Goal: Task Accomplishment & Management: Use online tool/utility

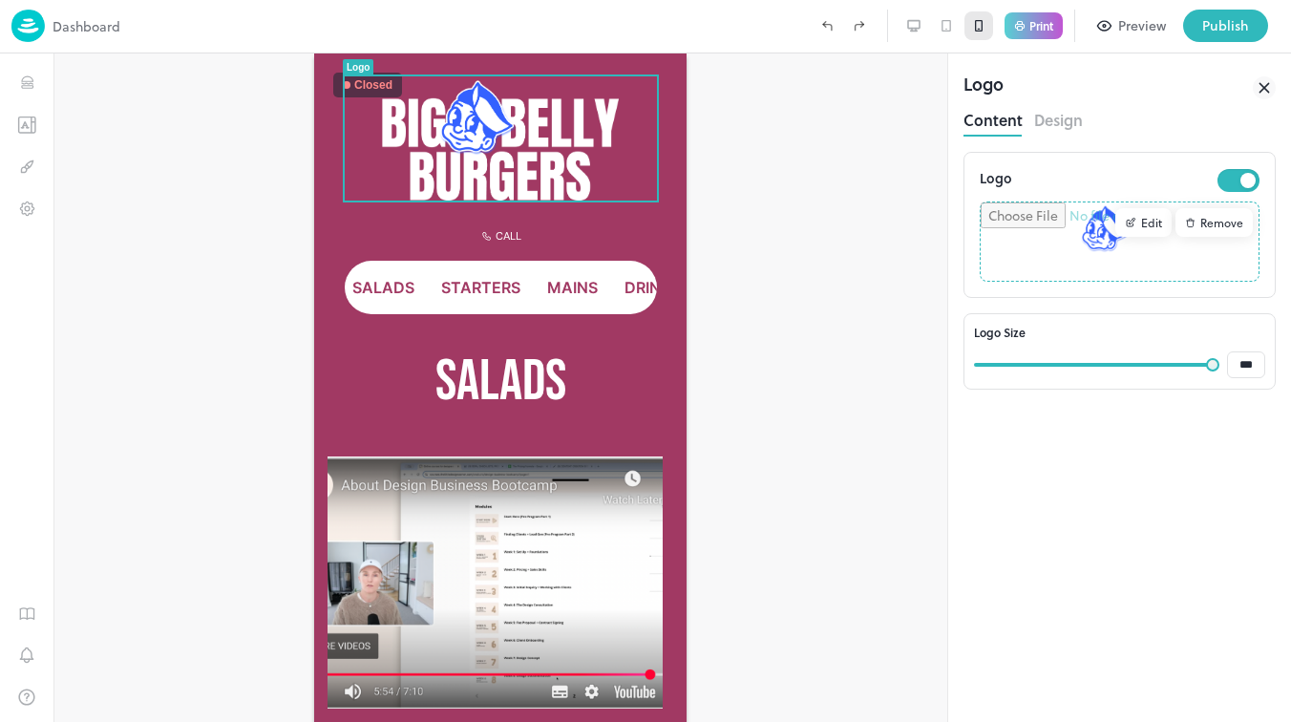
scroll to position [1, 0]
click at [25, 116] on icon "Templates" at bounding box center [27, 123] width 16 height 15
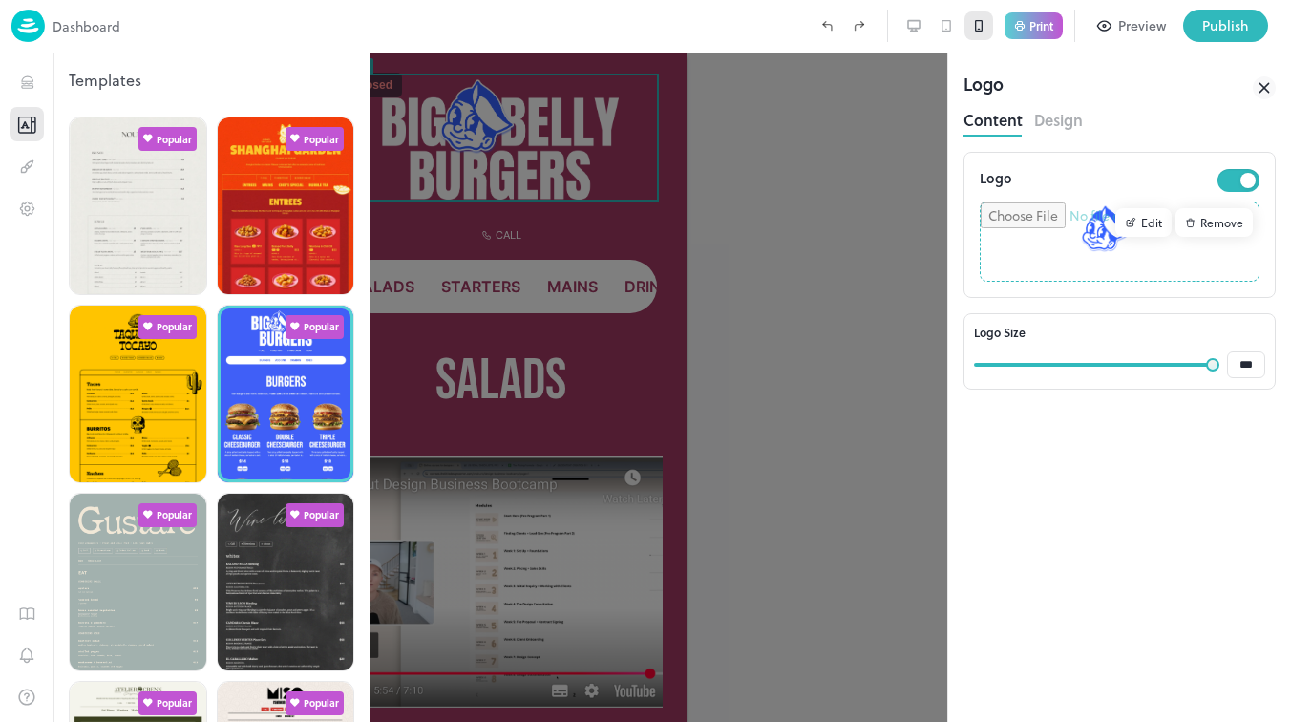
click at [756, 165] on div at bounding box center [645, 361] width 1291 height 722
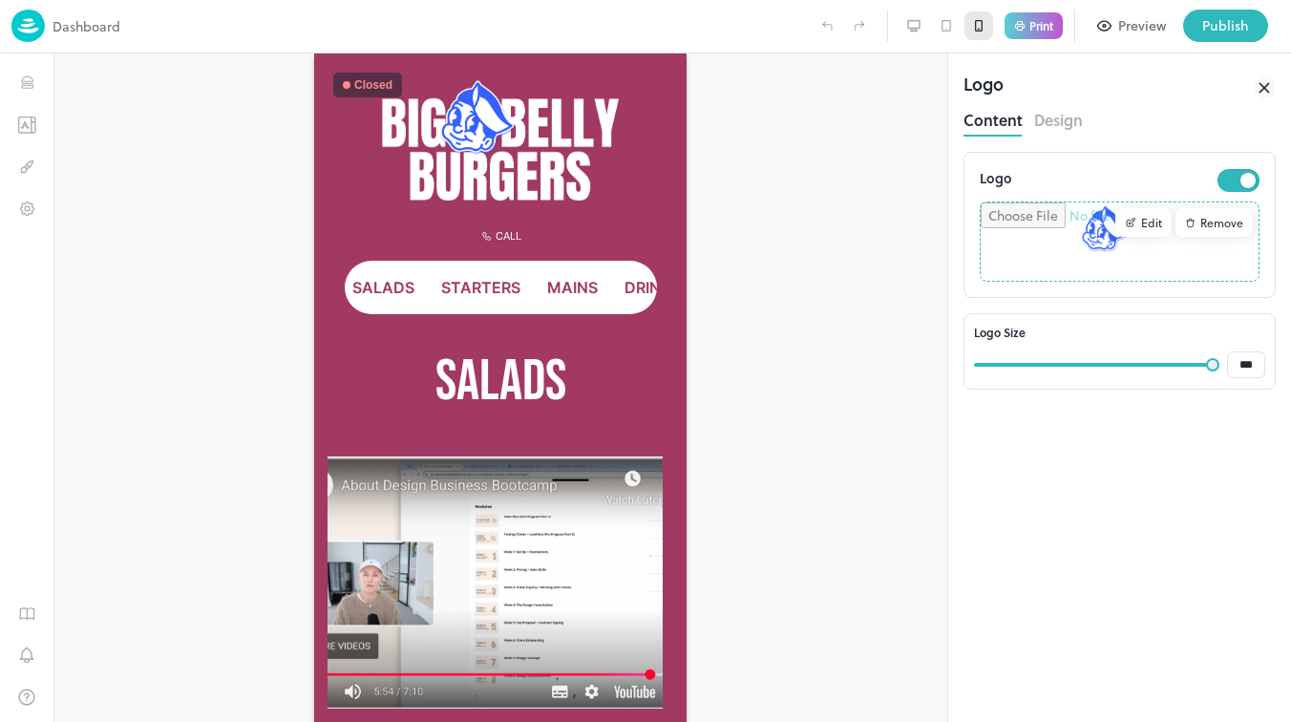
click at [912, 24] on icon at bounding box center [913, 25] width 15 height 15
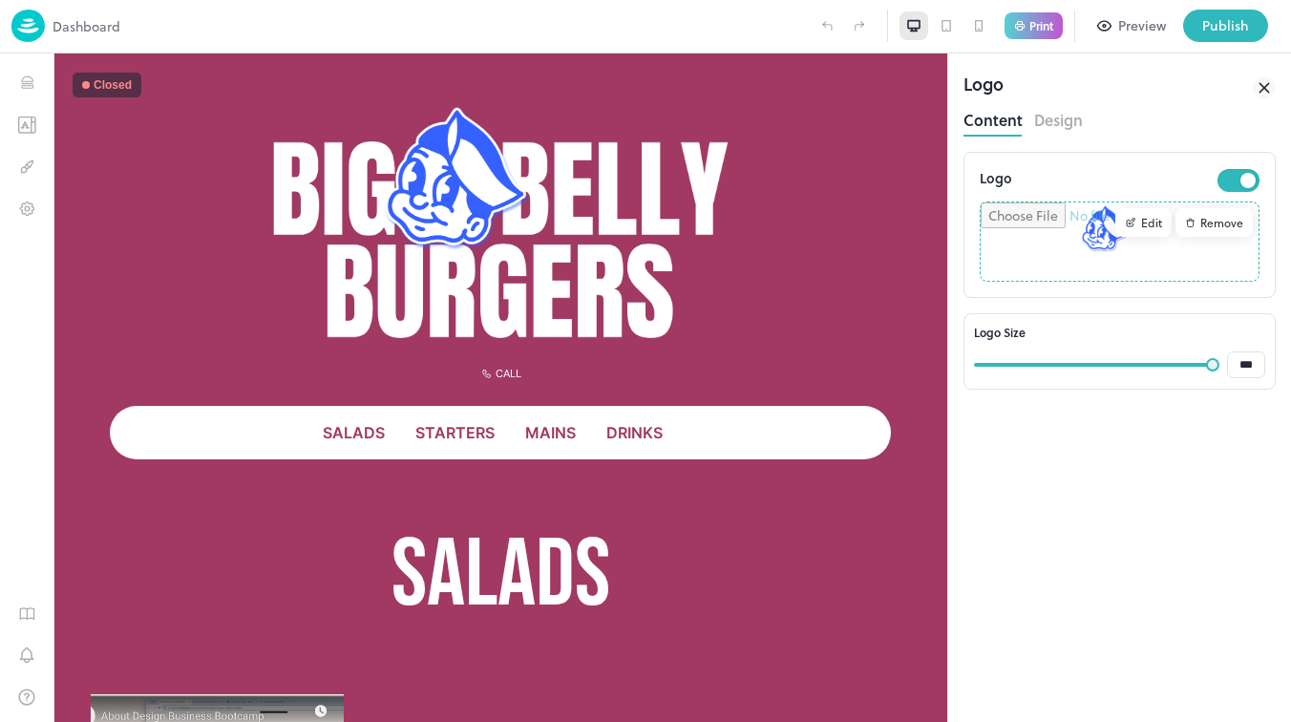
click at [1269, 85] on icon at bounding box center [1264, 87] width 23 height 23
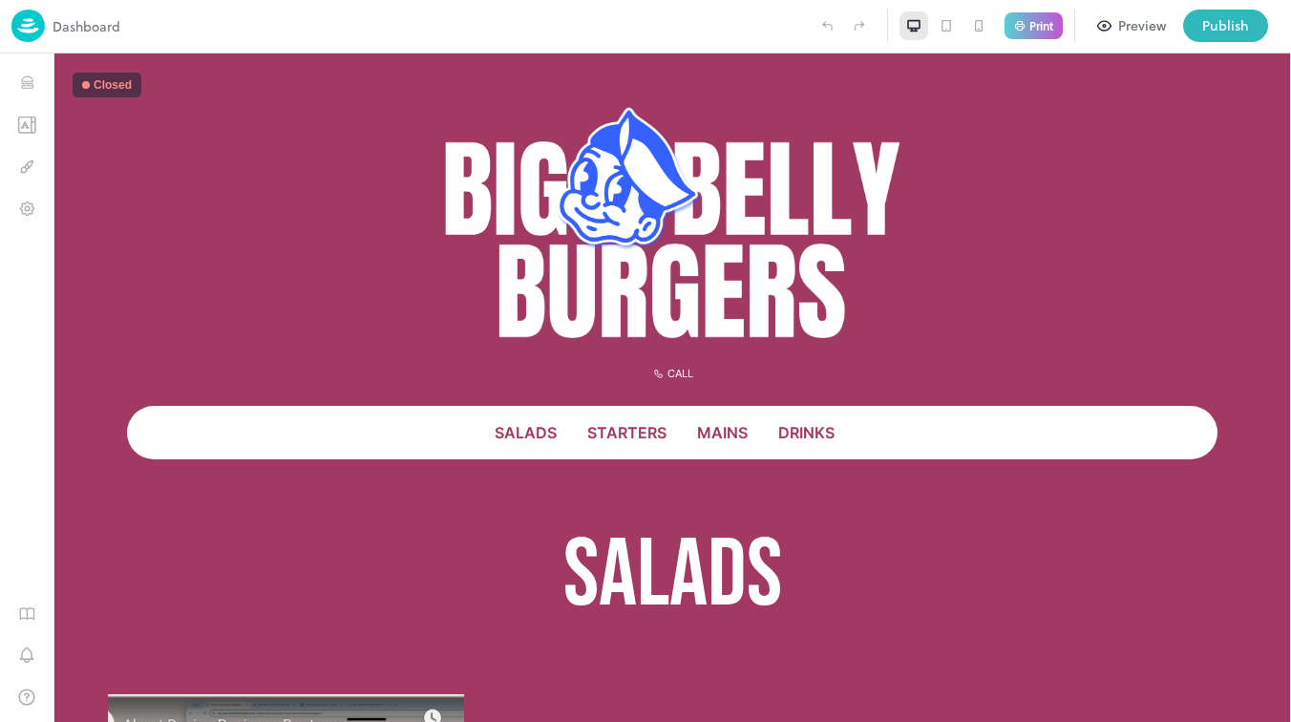
click at [944, 23] on icon at bounding box center [945, 25] width 15 height 15
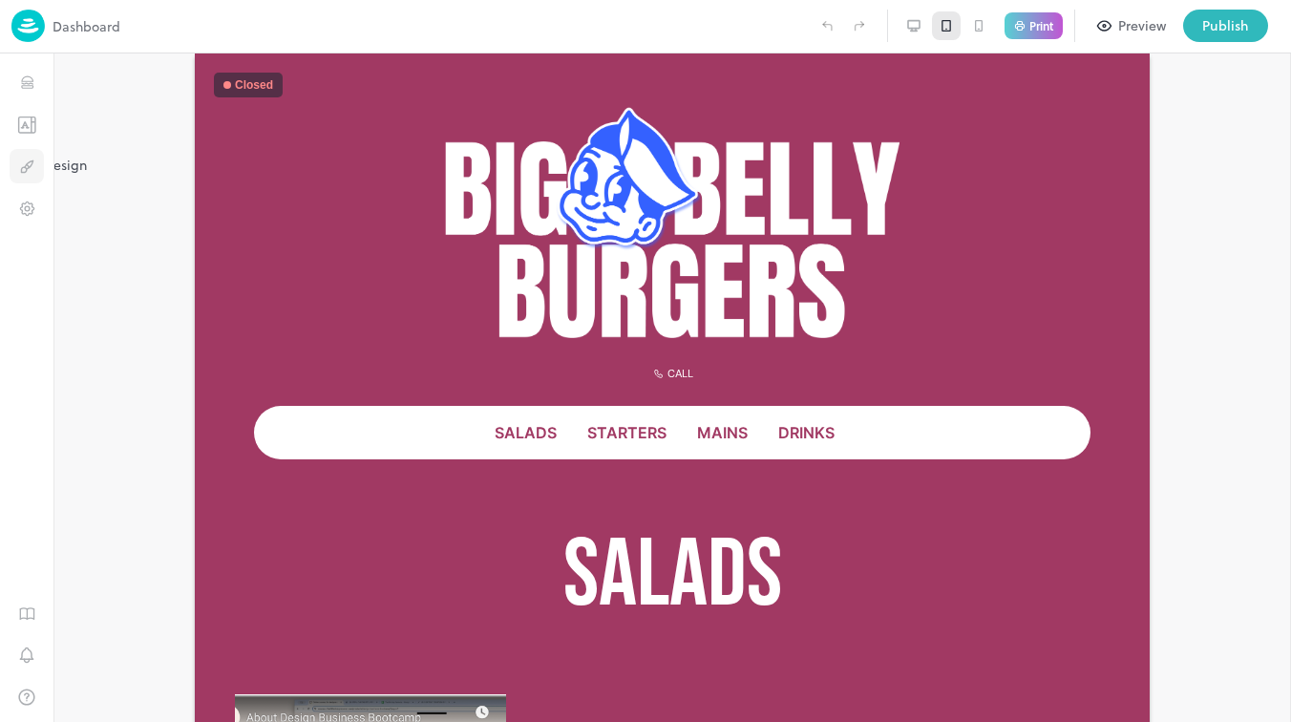
click at [24, 160] on icon "Design" at bounding box center [27, 167] width 18 height 18
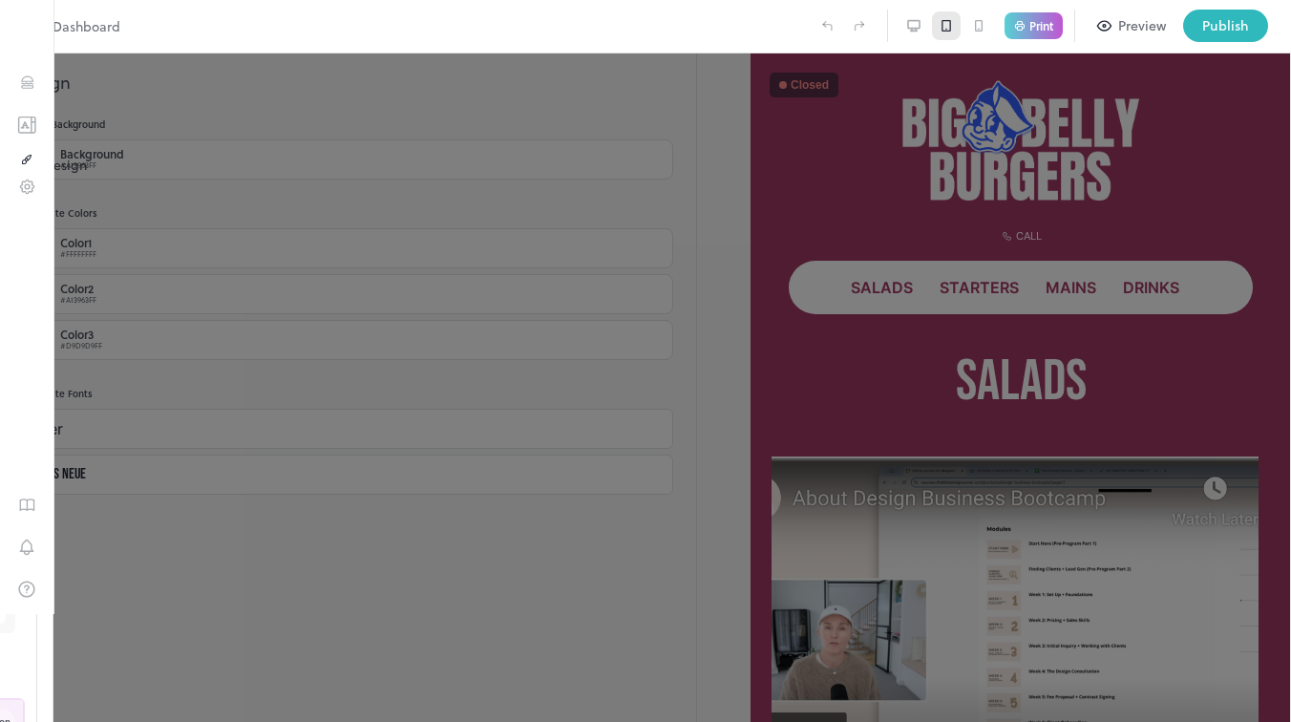
click at [24, 162] on icon "Design" at bounding box center [26, 159] width 13 height 13
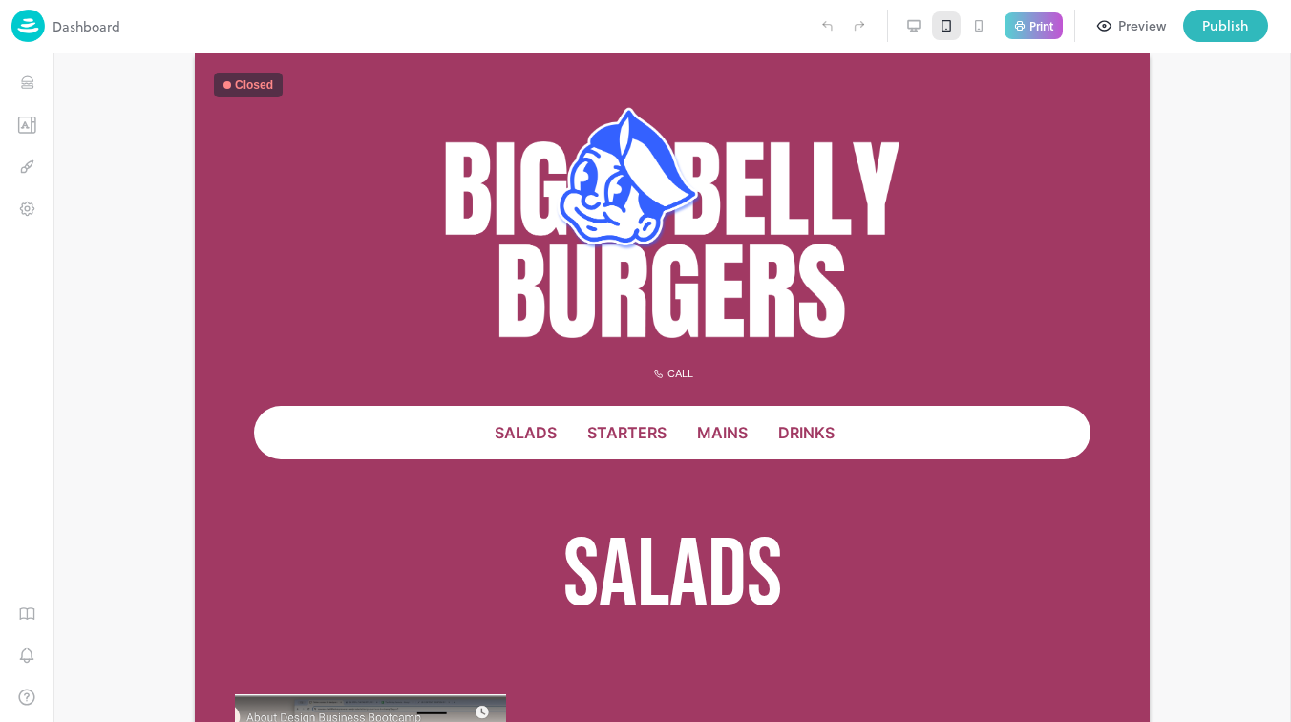
click at [982, 25] on icon at bounding box center [978, 25] width 15 height 15
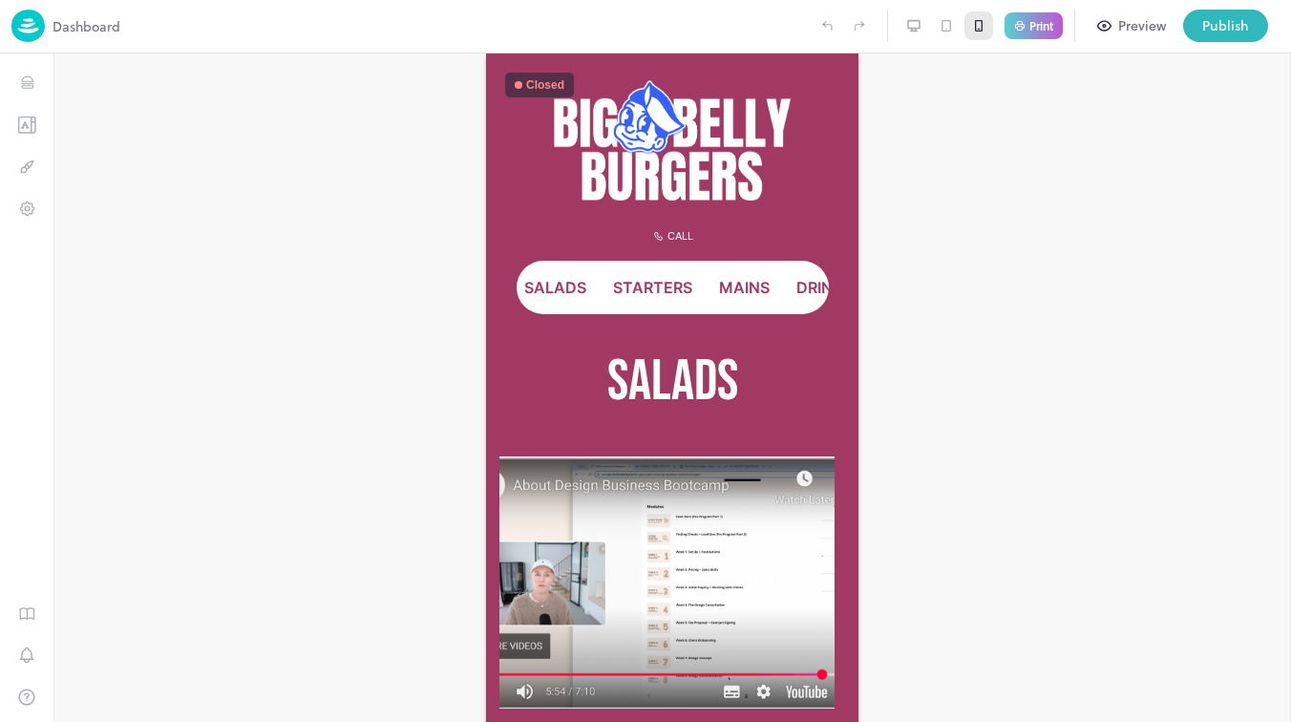
click at [913, 28] on icon at bounding box center [913, 25] width 11 height 8
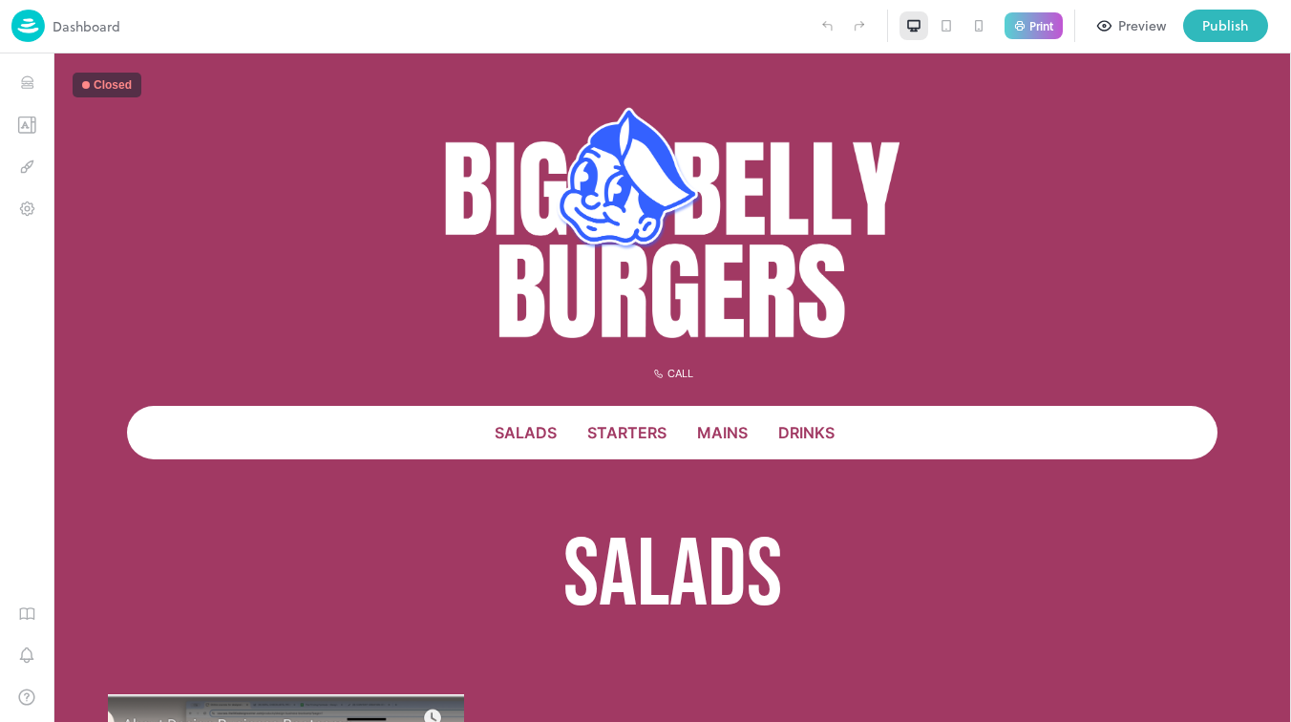
click at [976, 26] on icon at bounding box center [978, 25] width 15 height 15
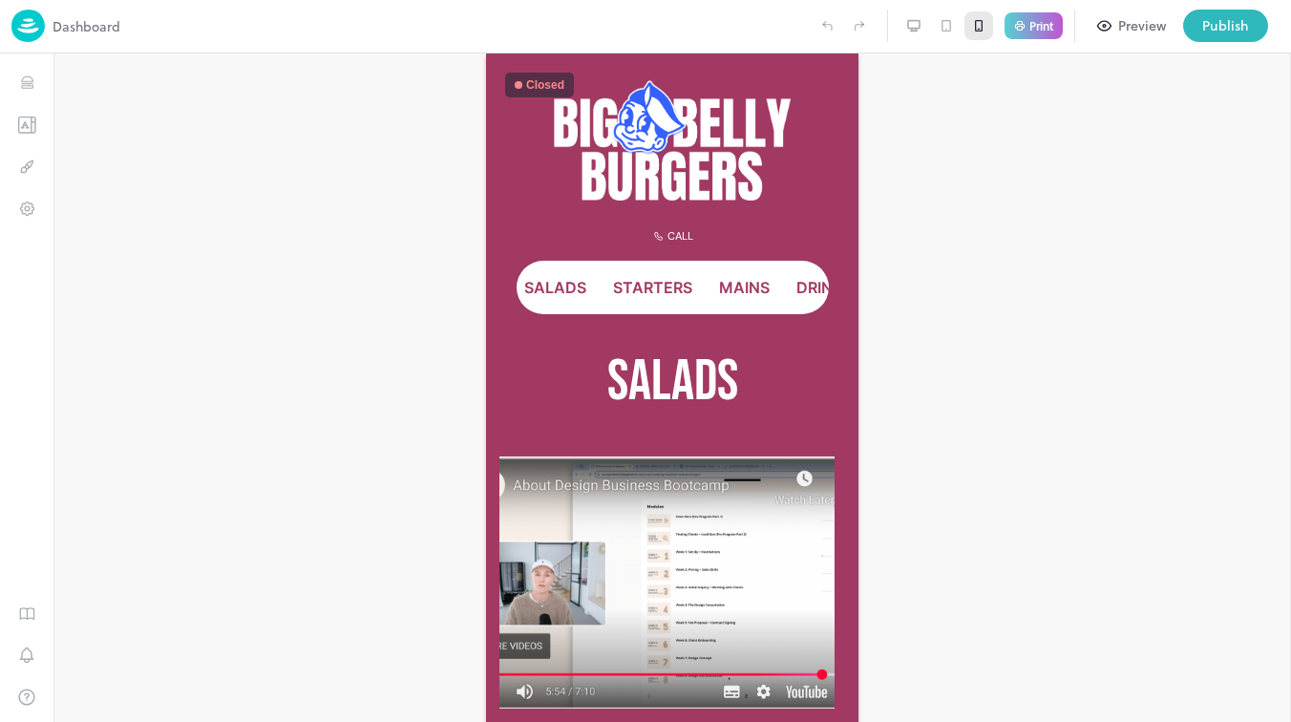
click at [939, 18] on icon at bounding box center [945, 25] width 15 height 15
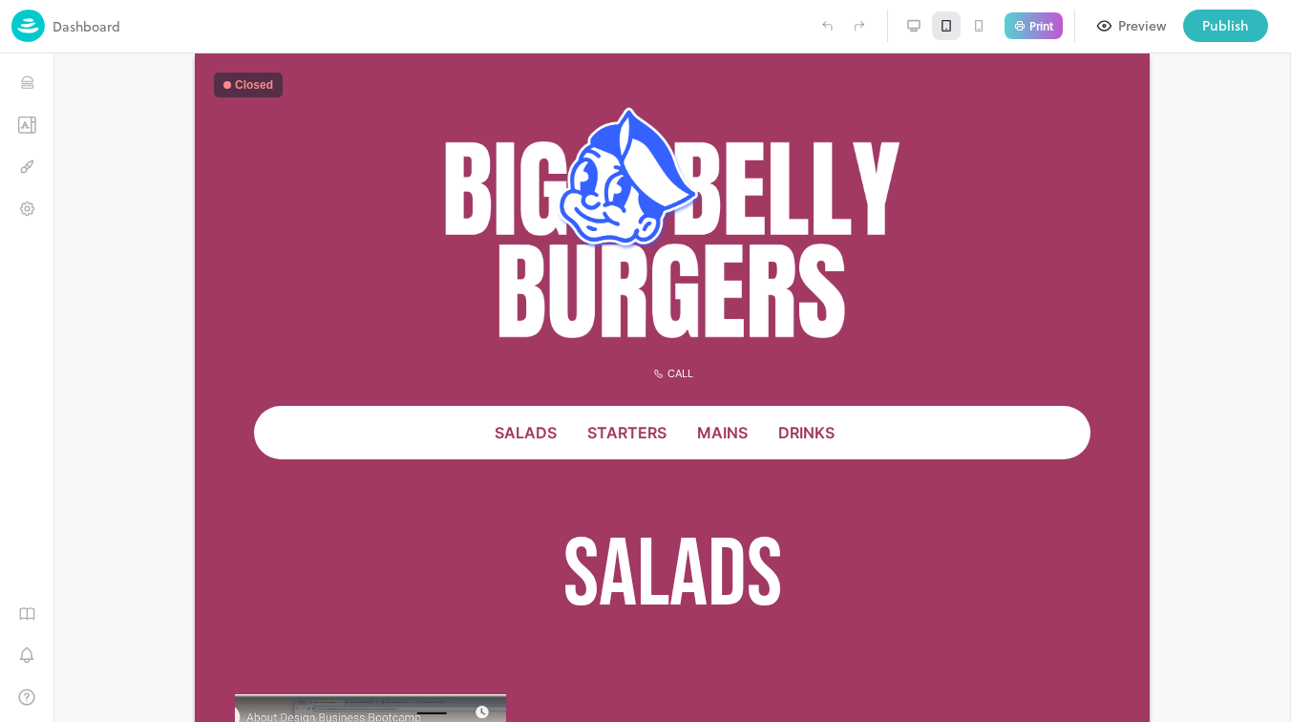
click at [908, 24] on icon at bounding box center [913, 25] width 15 height 15
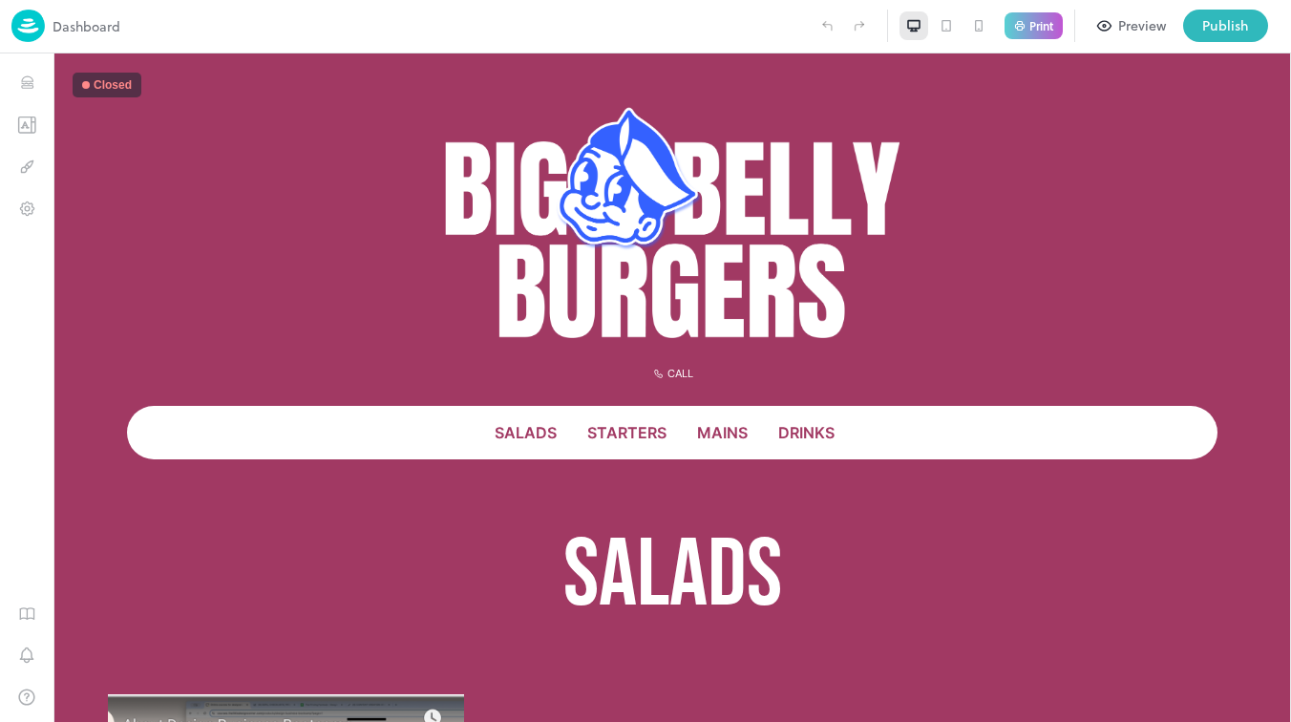
click at [948, 30] on icon at bounding box center [945, 25] width 15 height 15
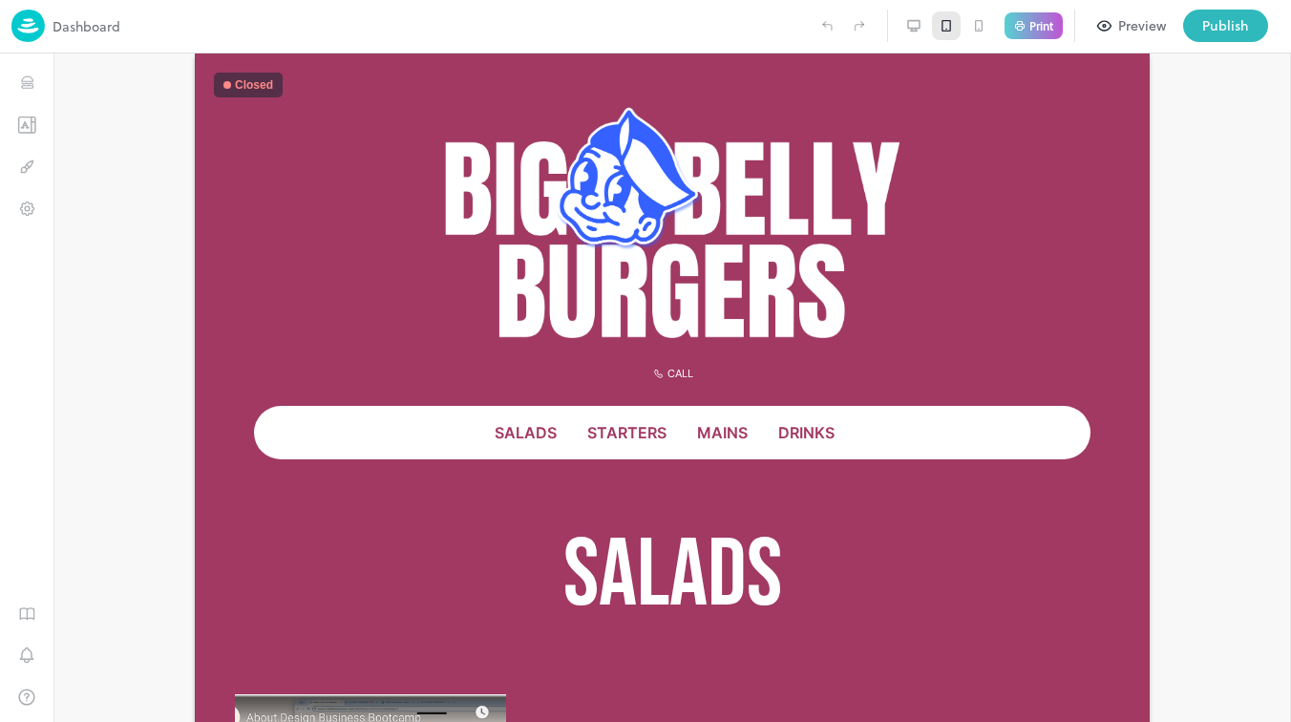
click at [913, 28] on icon at bounding box center [913, 25] width 11 height 8
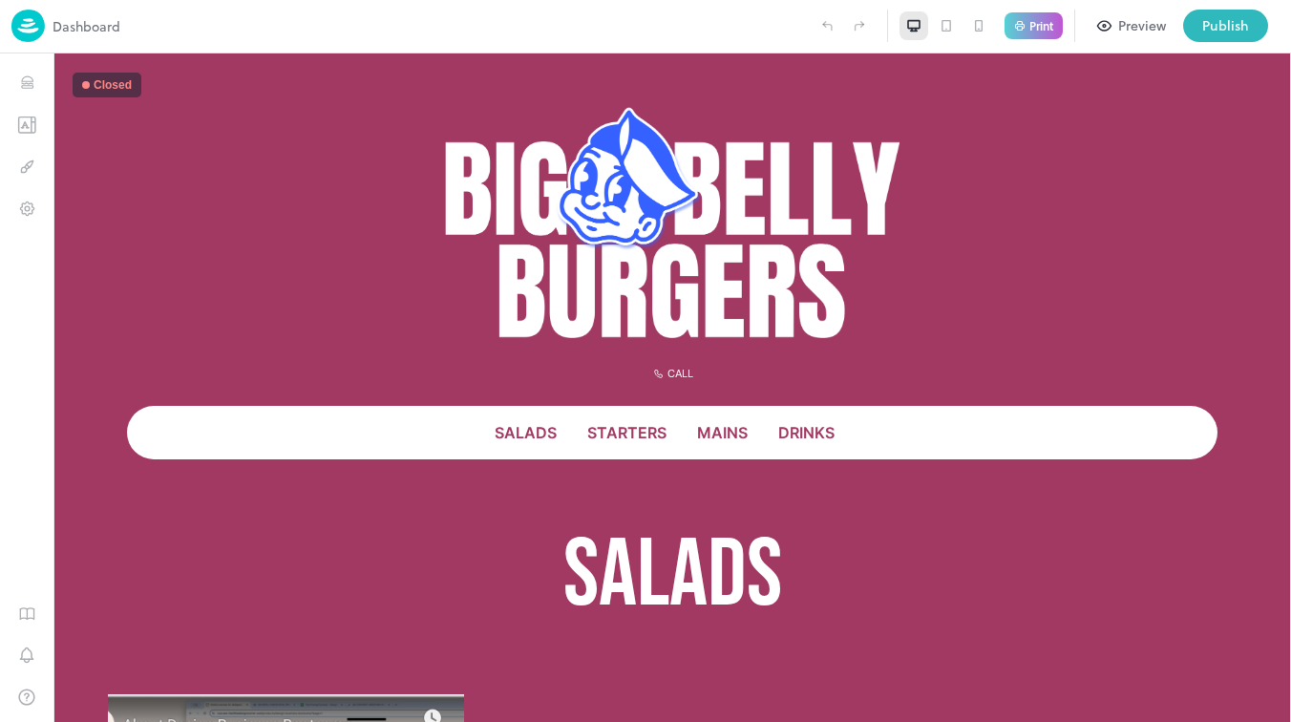
click at [940, 28] on icon at bounding box center [945, 25] width 15 height 15
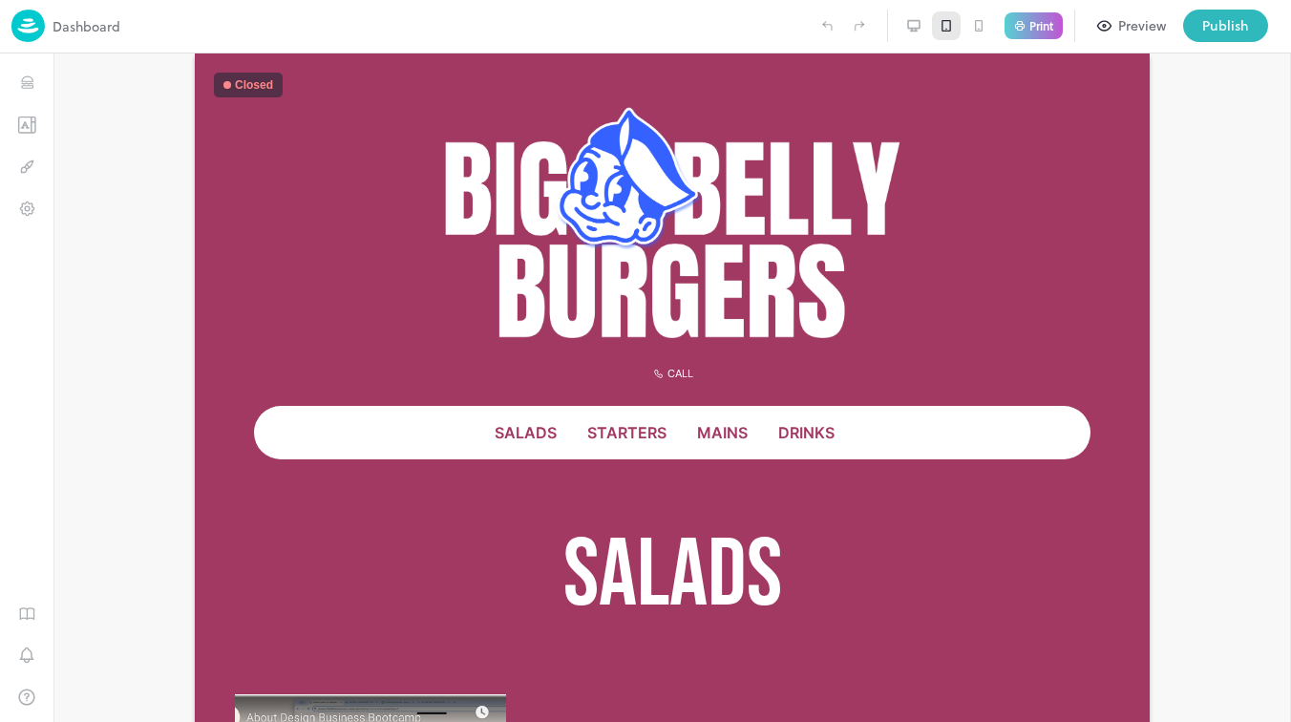
click at [978, 26] on icon at bounding box center [978, 25] width 15 height 15
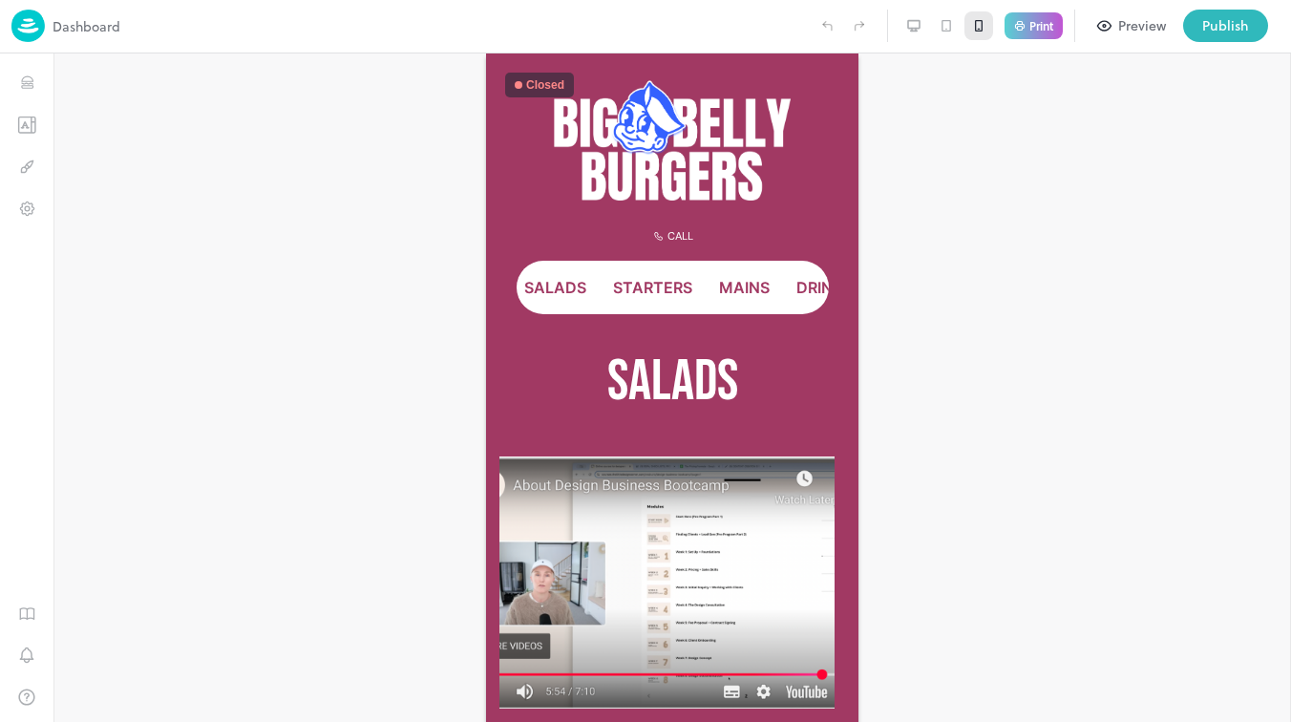
click at [950, 28] on icon at bounding box center [946, 25] width 10 height 11
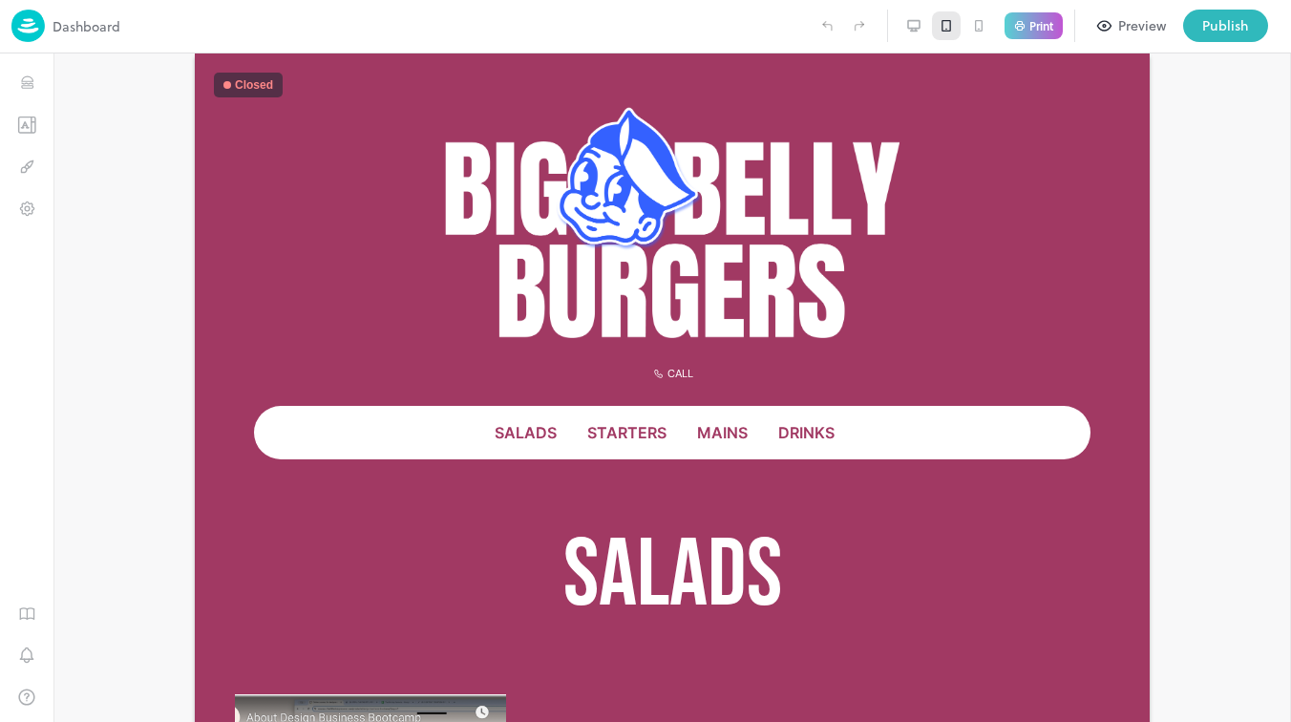
click at [978, 25] on icon at bounding box center [978, 25] width 15 height 15
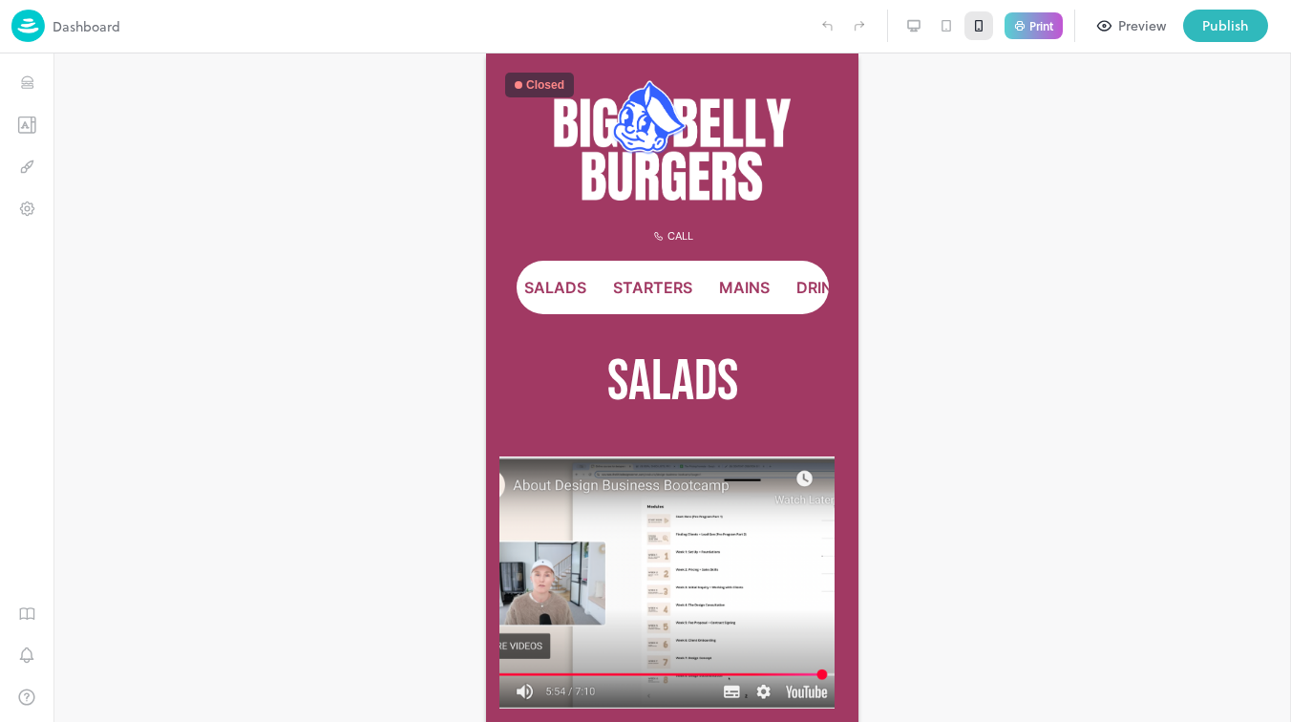
click at [950, 27] on icon at bounding box center [946, 25] width 10 height 11
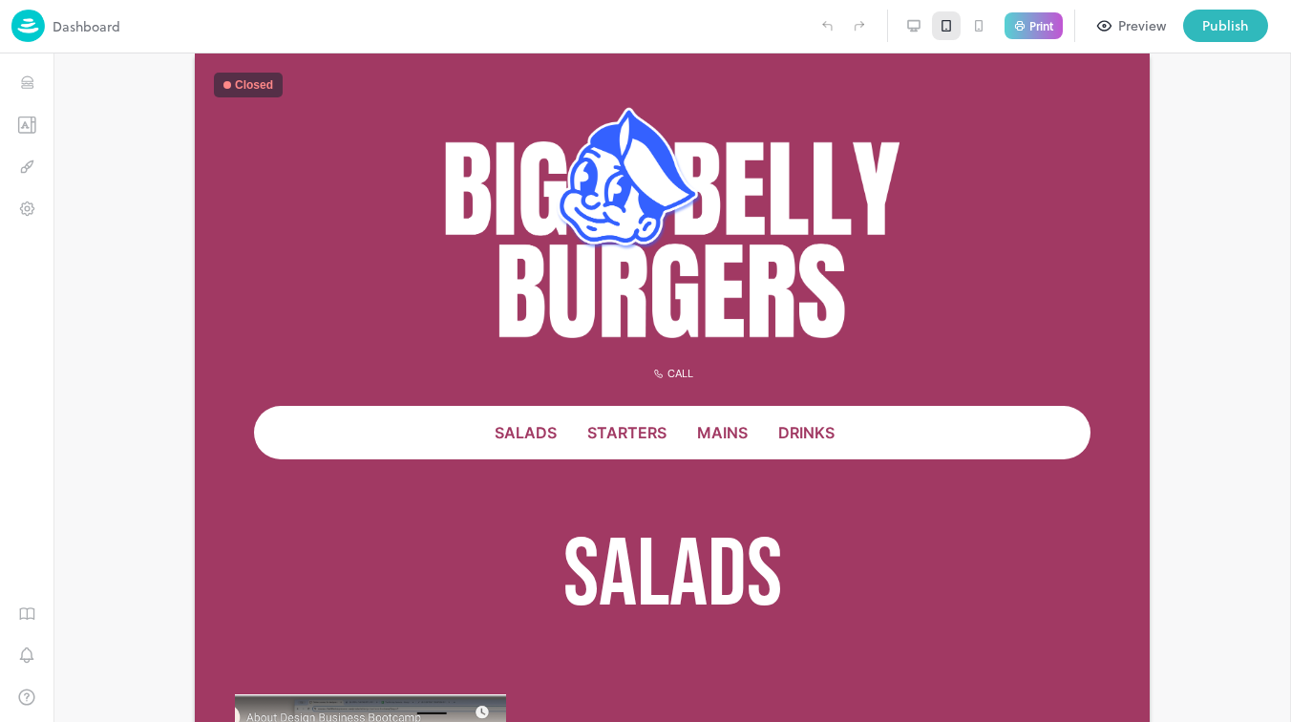
click at [912, 23] on icon at bounding box center [913, 25] width 15 height 15
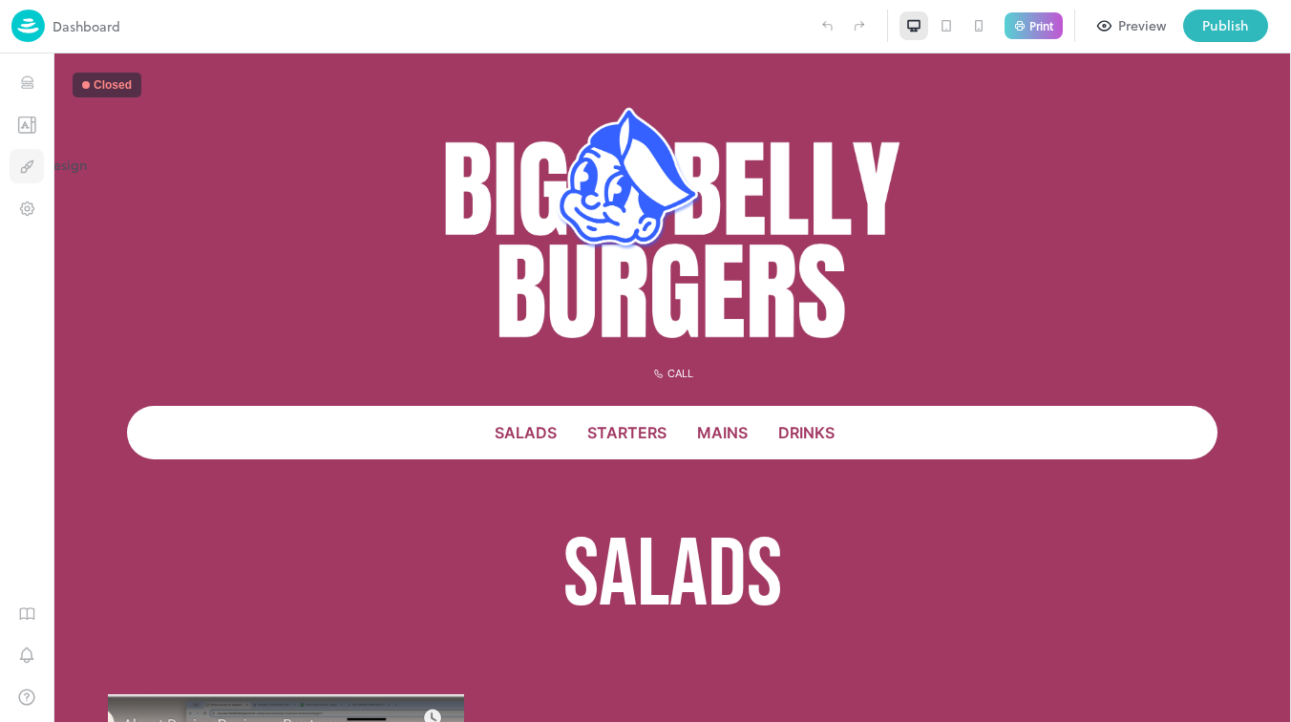
click at [28, 160] on icon "Design" at bounding box center [27, 167] width 18 height 18
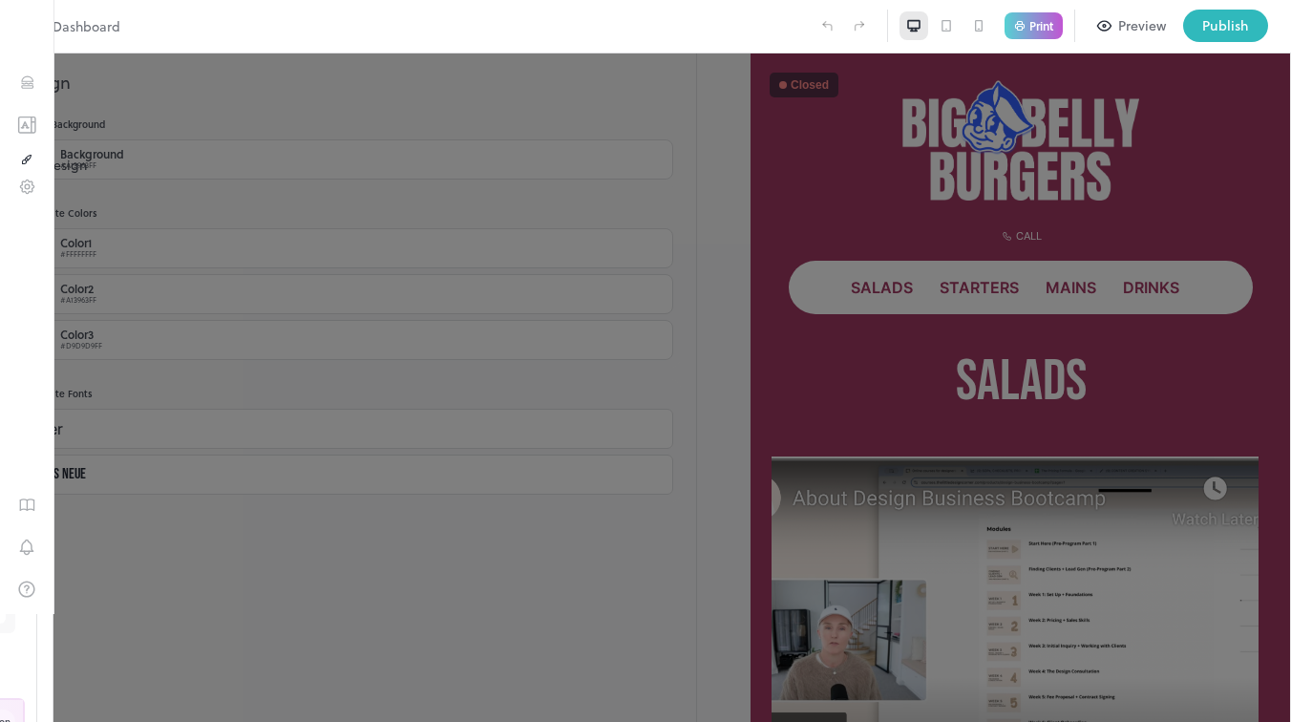
click at [20, 164] on button "Design" at bounding box center [26, 159] width 13 height 20
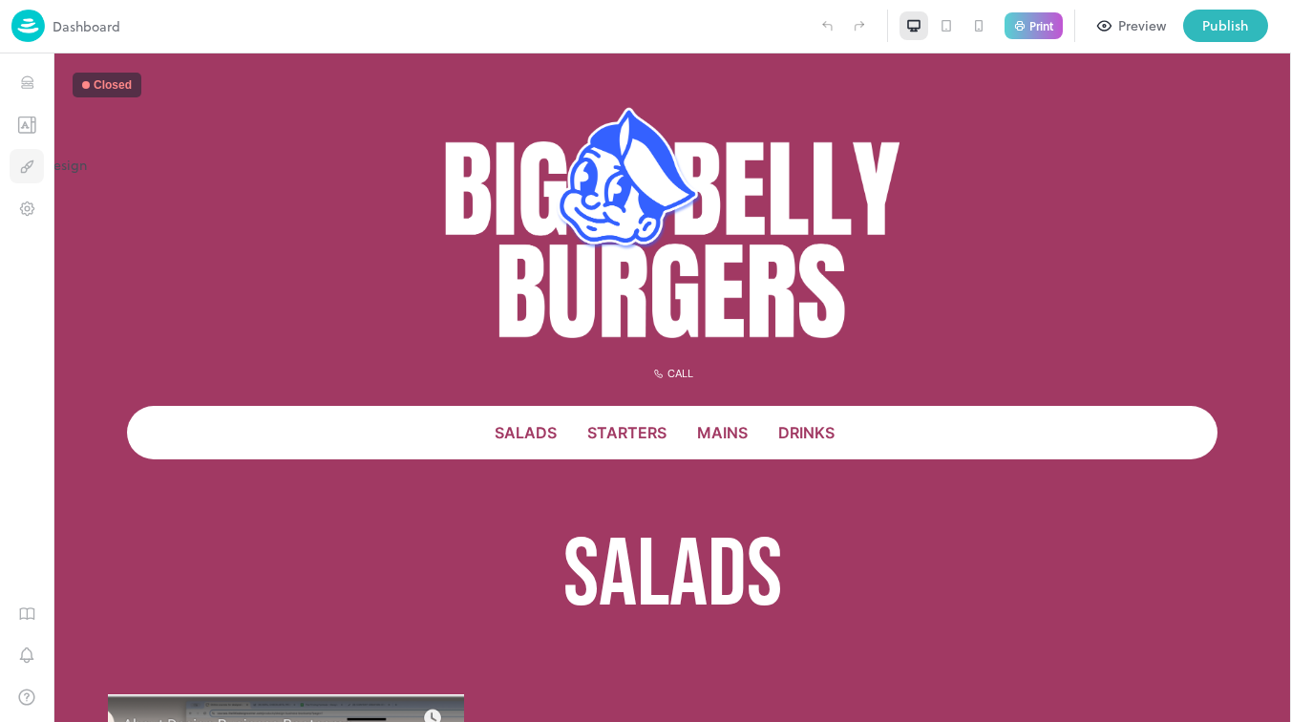
click at [13, 164] on button "Design" at bounding box center [27, 166] width 34 height 34
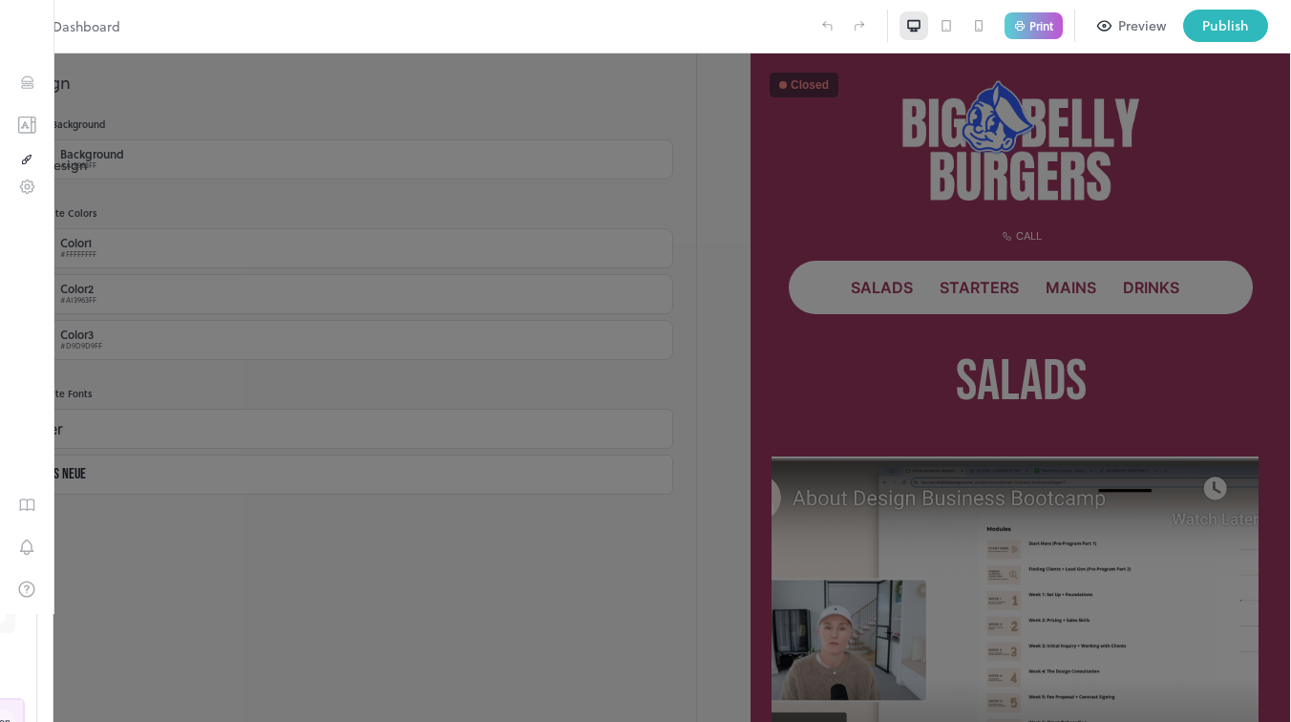
click at [20, 164] on button "Design" at bounding box center [26, 159] width 13 height 20
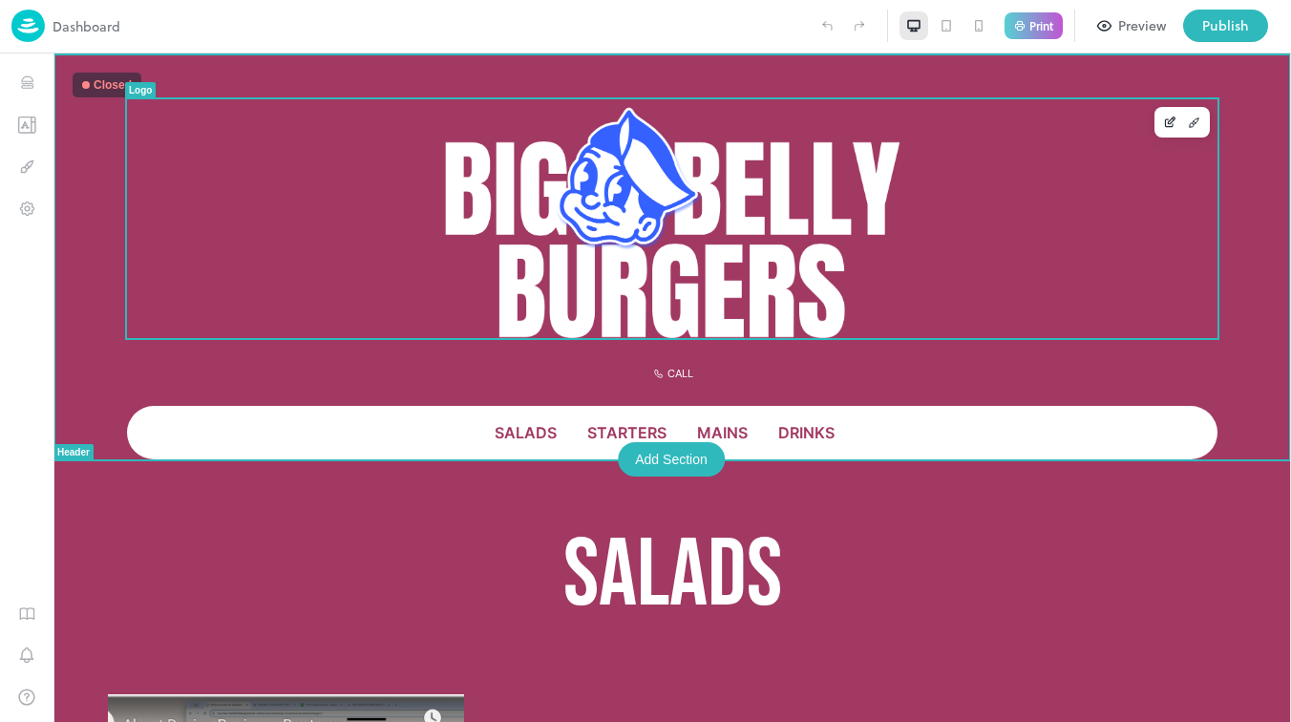
click at [770, 278] on img at bounding box center [672, 218] width 454 height 239
